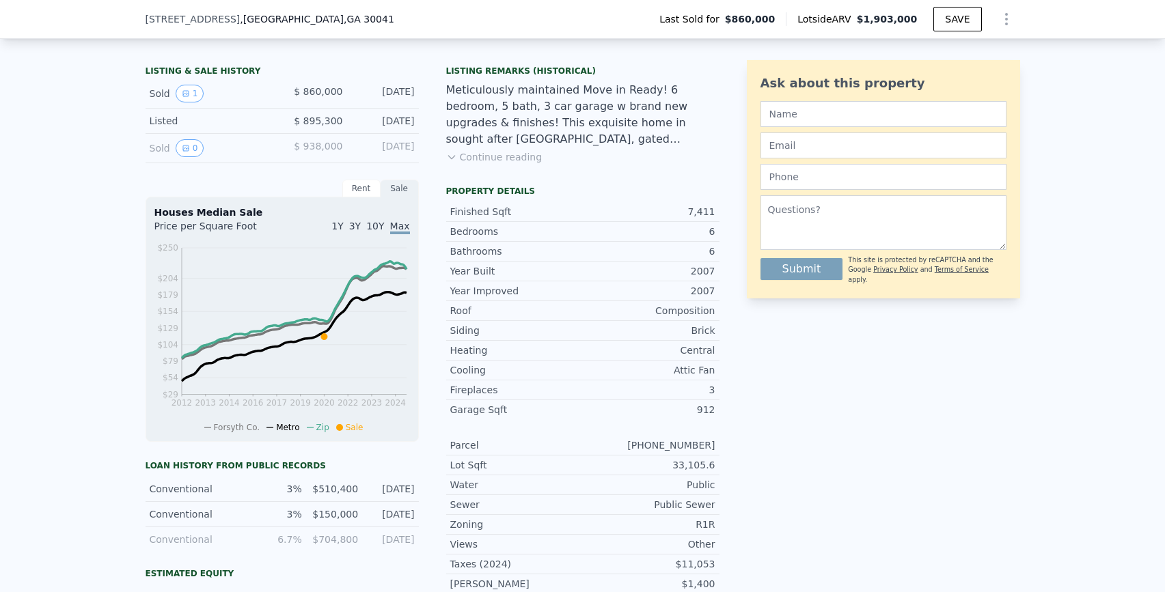
scroll to position [326, 0]
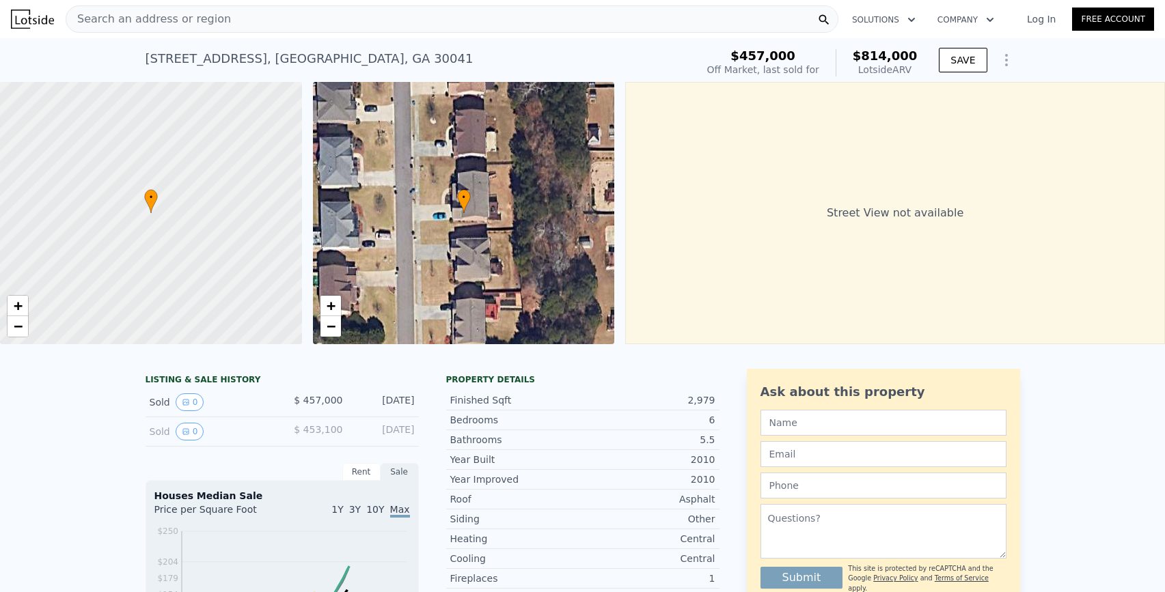
scroll to position [0, 5]
click at [212, 387] on div "LISTING & SALE HISTORY" at bounding box center [282, 381] width 273 height 14
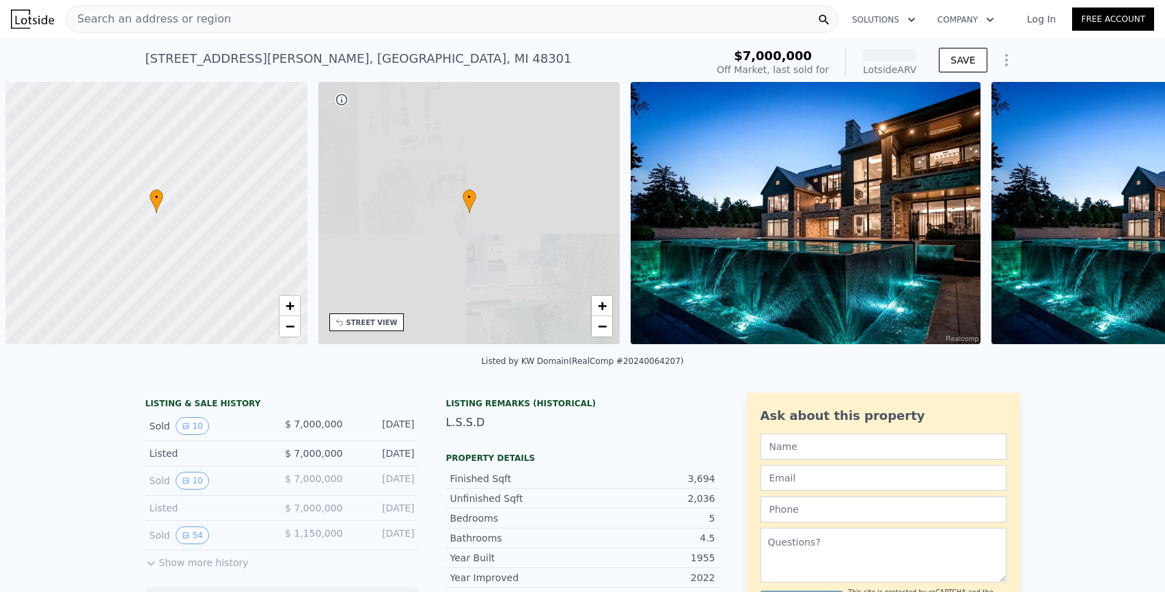
scroll to position [0, 5]
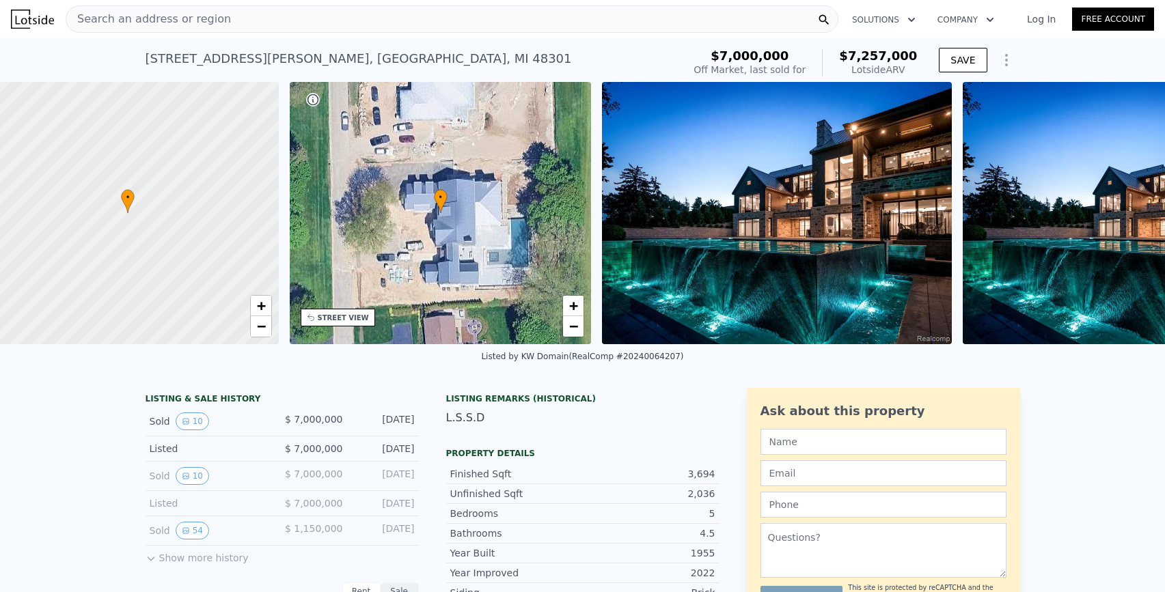
click at [713, 243] on img at bounding box center [777, 213] width 350 height 262
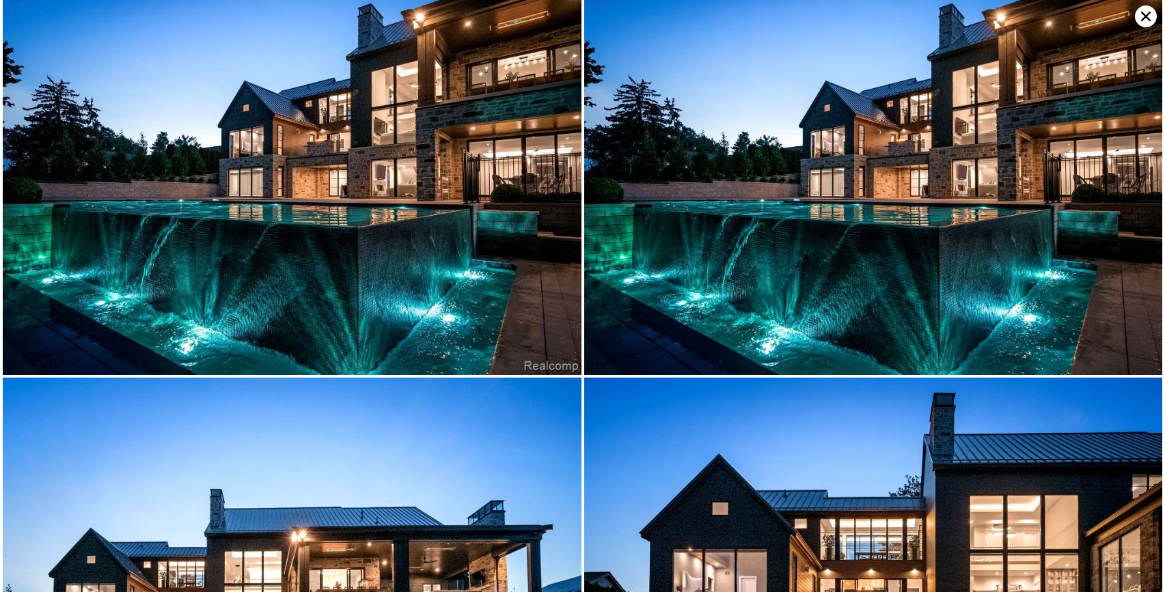
scroll to position [33, 0]
